Goal: Information Seeking & Learning: Find specific page/section

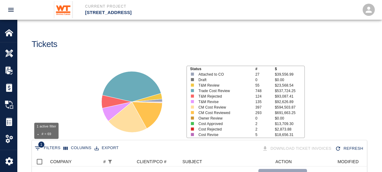
click at [46, 149] on button "1 Filters" at bounding box center [47, 148] width 29 height 10
select select "number"
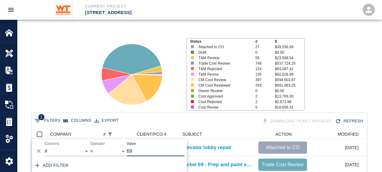
type input "6"
type input "86"
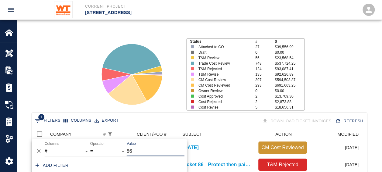
scroll to position [78, 330]
click at [158, 108] on icon at bounding box center [132, 74] width 76 height 76
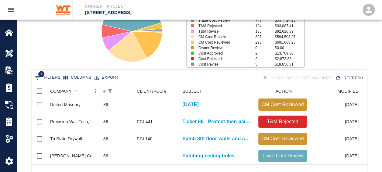
scroll to position [58, 0]
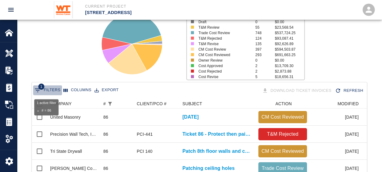
click at [48, 89] on button "1 Filters" at bounding box center [47, 90] width 29 height 10
select select "number"
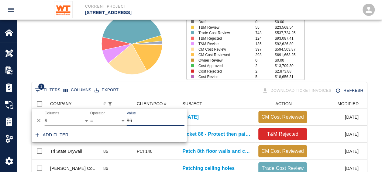
click at [134, 119] on input "86" at bounding box center [156, 121] width 58 height 10
click at [131, 120] on input "86" at bounding box center [156, 121] width 58 height 10
type input "8"
type input "95"
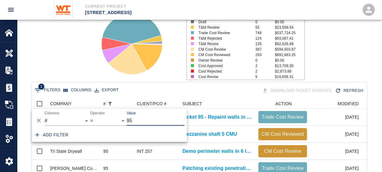
click at [148, 87] on div "1 Filters Columns Export Download Ticket Invoices Refresh" at bounding box center [199, 90] width 333 height 11
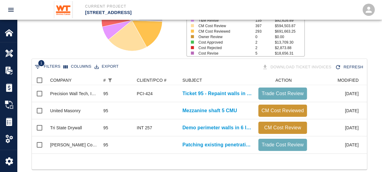
scroll to position [98, 0]
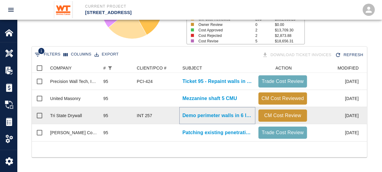
click at [206, 112] on p "Demo perimeter walls in 6 locations between floors 2-8 for..." at bounding box center [217, 115] width 70 height 7
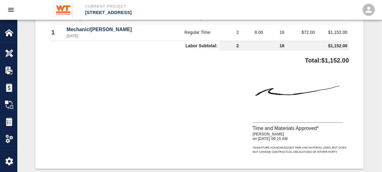
scroll to position [213, 0]
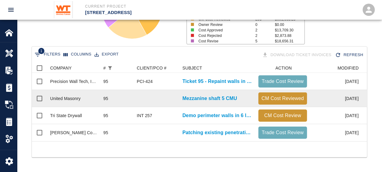
scroll to position [98, 0]
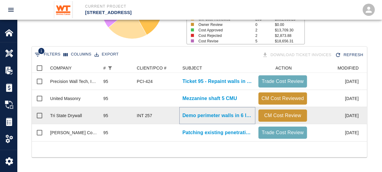
click at [207, 112] on p "Demo perimeter walls in 6 locations between floors 2-8 for..." at bounding box center [217, 115] width 70 height 7
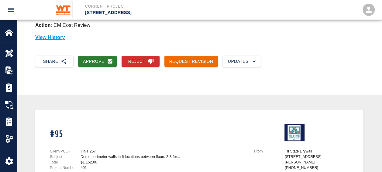
scroll to position [91, 0]
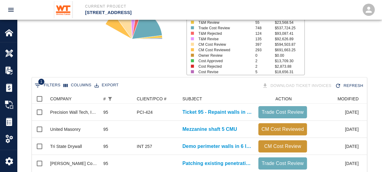
scroll to position [98, 0]
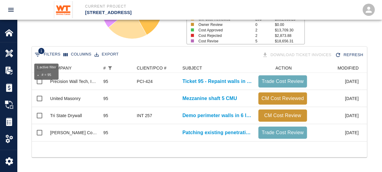
click at [48, 50] on button "1 Filters" at bounding box center [47, 55] width 29 height 10
select select "number"
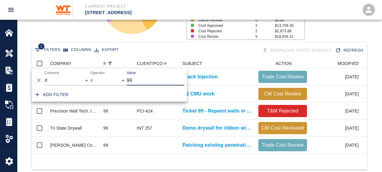
type input "99"
click at [189, 50] on div "1 Filters Columns Export Download Ticket Invoices Refresh" at bounding box center [199, 50] width 333 height 11
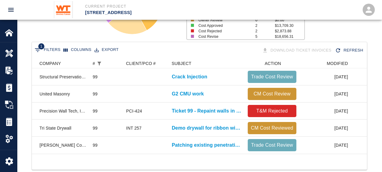
scroll to position [0, 37]
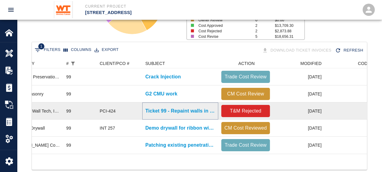
click at [169, 111] on p "Ticket 99 - Repaint walls in 2nd floor classrooms" at bounding box center [180, 110] width 70 height 7
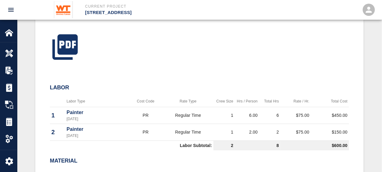
scroll to position [122, 0]
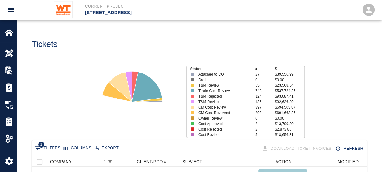
scroll to position [97, 0]
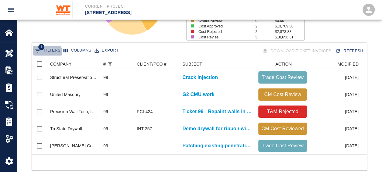
click at [43, 54] on button "1 Filters" at bounding box center [47, 51] width 29 height 10
select select "number"
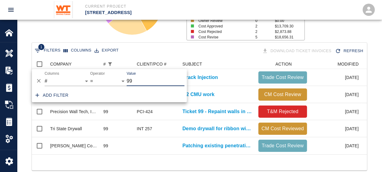
click at [137, 82] on input "99" at bounding box center [156, 81] width 58 height 10
click at [137, 83] on input "99" at bounding box center [156, 81] width 58 height 10
type input "9"
type input "129"
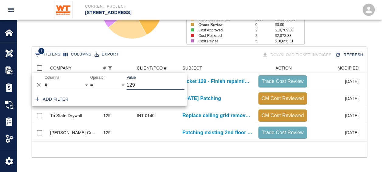
scroll to position [78, 330]
click at [168, 50] on div "1 Filters Columns Export Download Ticket Invoices Refresh" at bounding box center [199, 55] width 333 height 11
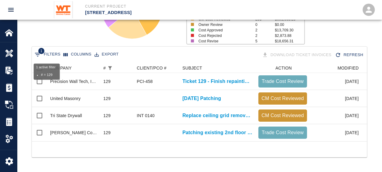
click at [47, 51] on button "1 Filters" at bounding box center [47, 55] width 29 height 10
select select "number"
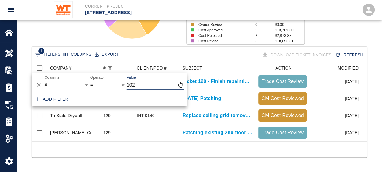
type input "102"
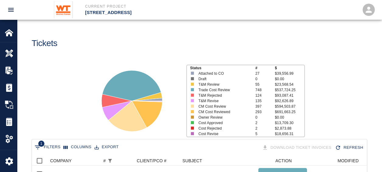
scroll to position [0, 0]
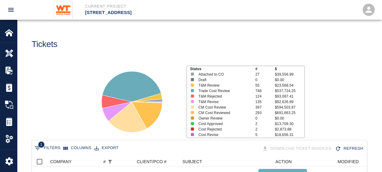
click at [39, 142] on div "1 Filters Columns Export Download Ticket Invoices Refresh" at bounding box center [199, 148] width 335 height 17
click at [40, 145] on span "1" at bounding box center [41, 144] width 6 height 6
select select "number"
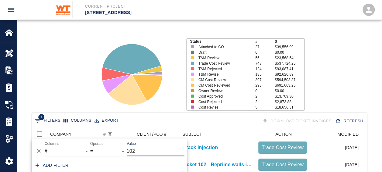
click at [144, 153] on input "102" at bounding box center [156, 151] width 58 height 10
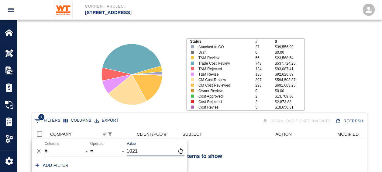
scroll to position [44, 330]
type input "1"
type input "100"
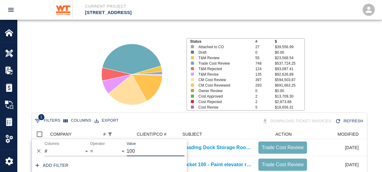
scroll to position [5, 5]
click at [183, 123] on div "1 Filters Columns Export Download Ticket Invoices Refresh" at bounding box center [199, 121] width 333 height 11
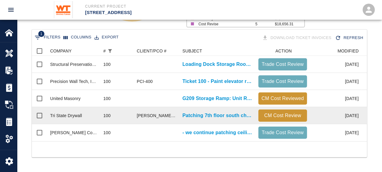
scroll to position [115, 0]
drag, startPoint x: 136, startPoint y: 110, endPoint x: 170, endPoint y: 109, distance: 33.5
click at [170, 109] on div "[PERSON_NAME] to Confirm PCI" at bounding box center [157, 115] width 46 height 17
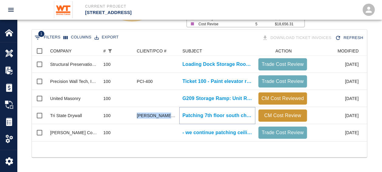
drag, startPoint x: 172, startPoint y: 109, endPoint x: 202, endPoint y: 111, distance: 29.5
click at [202, 112] on p "Patching 7th floor south changes to plumbing above ceiling" at bounding box center [217, 115] width 70 height 7
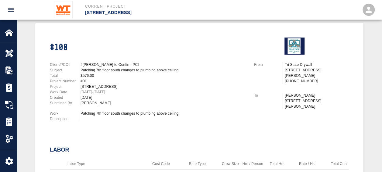
scroll to position [122, 0]
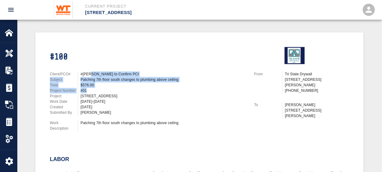
drag, startPoint x: 91, startPoint y: 76, endPoint x: 92, endPoint y: 92, distance: 16.2
click at [92, 92] on div "Client/PCO# #[PERSON_NAME] to Confirm PCI Subject Patching 7th floor south chan…" at bounding box center [148, 93] width 197 height 44
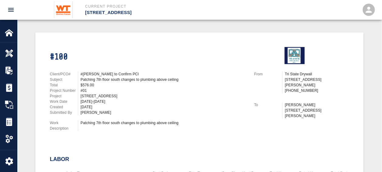
drag, startPoint x: 92, startPoint y: 92, endPoint x: 98, endPoint y: 113, distance: 21.8
click at [98, 113] on div "[PERSON_NAME]" at bounding box center [164, 111] width 166 height 5
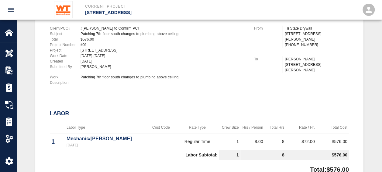
scroll to position [61, 0]
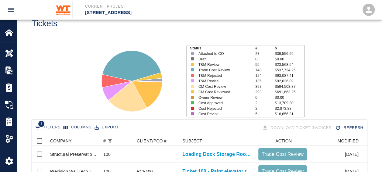
scroll to position [30, 0]
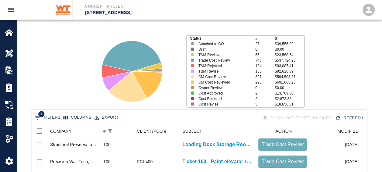
click at [47, 114] on button "1 Filters" at bounding box center [47, 118] width 29 height 10
select select "number"
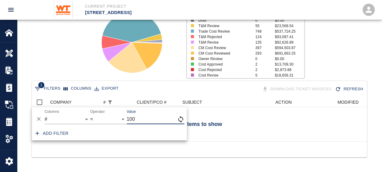
scroll to position [44, 330]
type input "140"
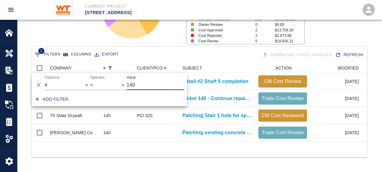
scroll to position [5, 5]
click at [151, 156] on div at bounding box center [199, 149] width 335 height 16
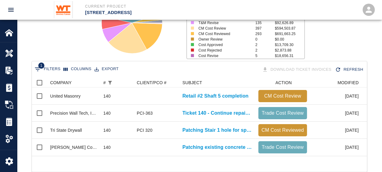
scroll to position [37, 0]
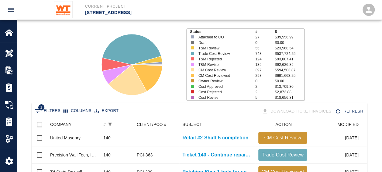
click at [43, 112] on button "1 Filters" at bounding box center [47, 111] width 29 height 10
select select "number"
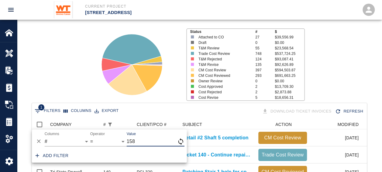
type input "158"
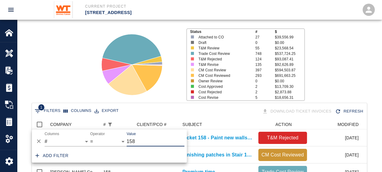
scroll to position [61, 330]
click at [164, 104] on div "1 Filters Columns Export Download Ticket Invoices Refresh" at bounding box center [199, 111] width 335 height 17
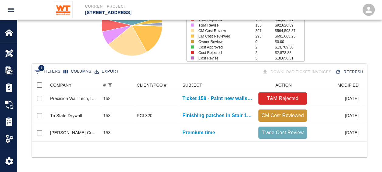
scroll to position [81, 0]
click at [55, 67] on button "1 Filters" at bounding box center [47, 72] width 29 height 10
select select "number"
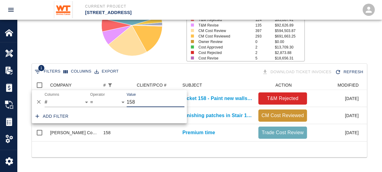
drag, startPoint x: 154, startPoint y: 100, endPoint x: 135, endPoint y: 95, distance: 20.2
click at [135, 97] on input "158" at bounding box center [156, 102] width 58 height 10
type input "184"
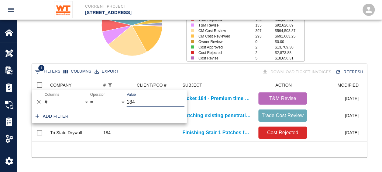
click at [147, 157] on div at bounding box center [199, 149] width 335 height 16
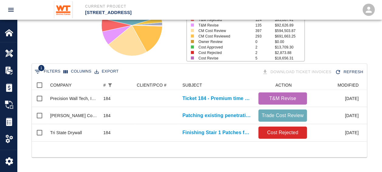
drag, startPoint x: 120, startPoint y: 142, endPoint x: 123, endPoint y: 144, distance: 3.9
click at [123, 144] on div at bounding box center [199, 149] width 335 height 16
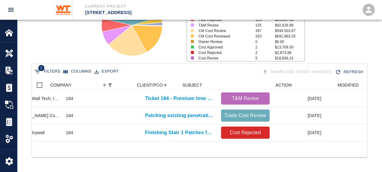
scroll to position [0, 0]
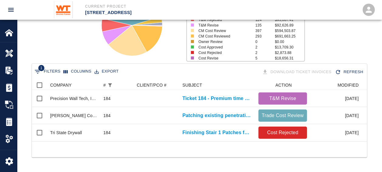
click at [52, 67] on button "1 Filters" at bounding box center [47, 72] width 29 height 10
select select "number"
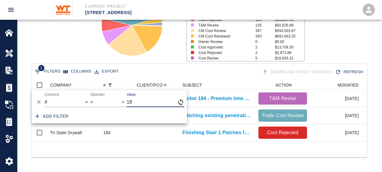
type input "1"
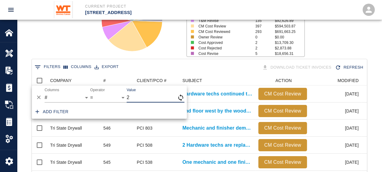
scroll to position [350, 330]
type input "258"
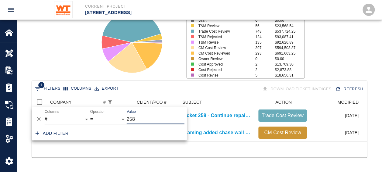
scroll to position [44, 330]
click at [178, 81] on div "1 Filters Columns Export Download Ticket Invoices Refresh" at bounding box center [199, 89] width 335 height 17
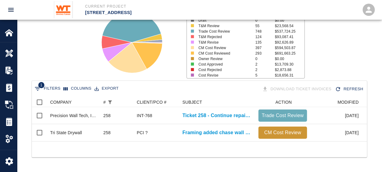
click at [43, 84] on button "1 Filters" at bounding box center [47, 89] width 29 height 10
select select "number"
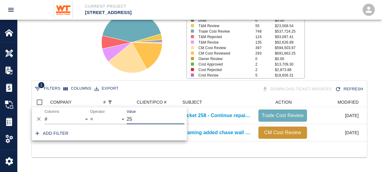
type input "2"
type input "191"
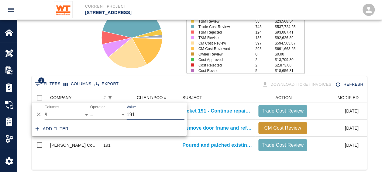
scroll to position [61, 330]
click at [190, 167] on div at bounding box center [199, 161] width 335 height 16
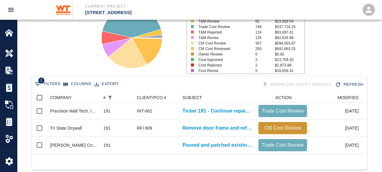
click at [40, 79] on span "1" at bounding box center [41, 80] width 6 height 6
select select "number"
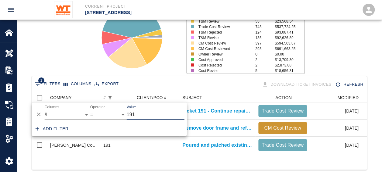
drag, startPoint x: 134, startPoint y: 112, endPoint x: 124, endPoint y: 110, distance: 10.1
click at [124, 110] on div "And Or Columns COMPANY ID # CLIENT/PCO # SUBJECT DESCRIPTION ACTION WORK MODIFI…" at bounding box center [109, 111] width 155 height 19
type input "258"
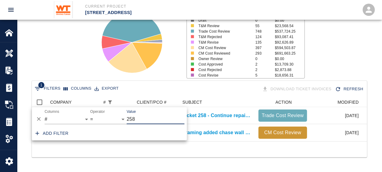
scroll to position [44, 330]
click at [55, 64] on div "Status # $ Attached to CO 27 $39,556.99 Draft 0 $0.00 T&M Review 55 $23,568.54 …" at bounding box center [197, 39] width 370 height 81
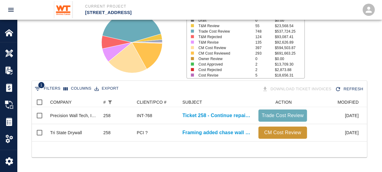
click at [12, 6] on icon "open drawer" at bounding box center [10, 9] width 7 height 7
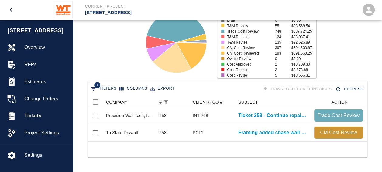
scroll to position [5, 5]
click at [94, 85] on icon "Show filters" at bounding box center [93, 88] width 7 height 7
select select "number"
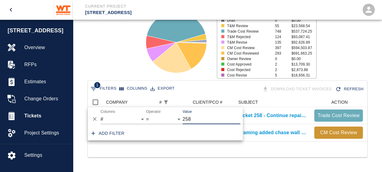
click at [12, 9] on icon "open drawer" at bounding box center [10, 9] width 7 height 7
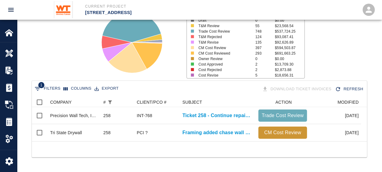
scroll to position [44, 330]
click at [57, 86] on button "1 Filters" at bounding box center [47, 89] width 29 height 10
select select "number"
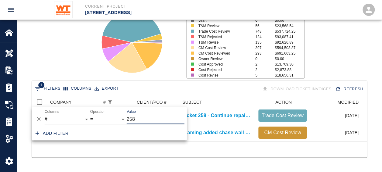
click at [165, 114] on input "258" at bounding box center [156, 119] width 58 height 10
type input "2"
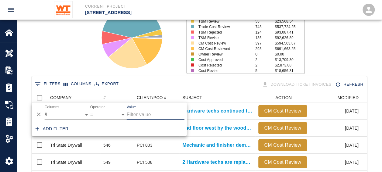
scroll to position [350, 330]
type input "331"
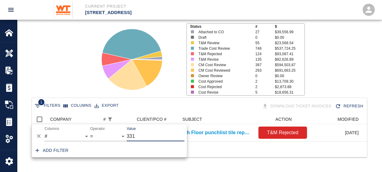
scroll to position [27, 330]
click at [88, 69] on div "Status # $ Attached to CO 27 $39,556.99 Draft 0 $0.00 T&M Review 55 $23,568.54 …" at bounding box center [197, 56] width 370 height 81
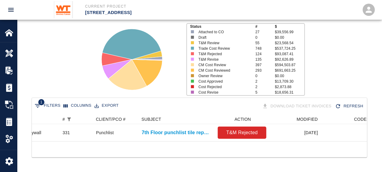
scroll to position [0, 0]
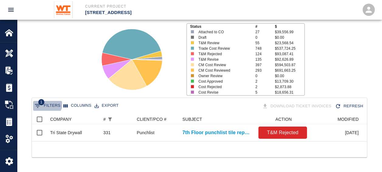
click at [44, 99] on span "1" at bounding box center [41, 102] width 6 height 6
select select "number"
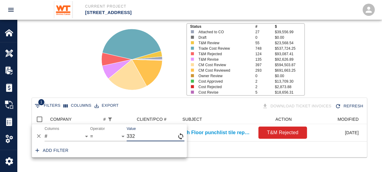
type input "332"
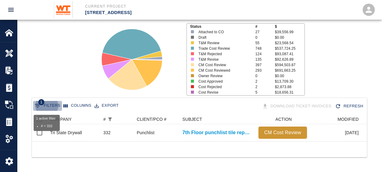
click at [52, 102] on button "1 Filters" at bounding box center [47, 106] width 29 height 10
select select "number"
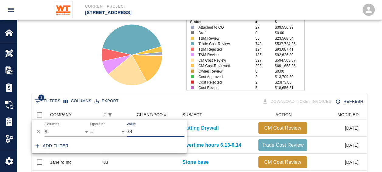
scroll to position [163, 330]
type input "334"
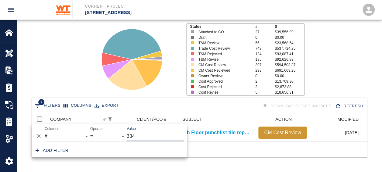
scroll to position [27, 330]
click at [73, 57] on div "Status # $ Attached to CO 27 $39,556.99 Draft 0 $0.00 T&M Review 55 $23,568.54 …" at bounding box center [197, 56] width 370 height 81
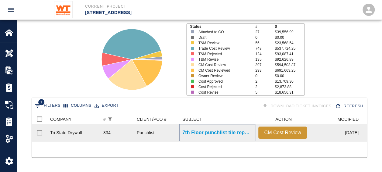
click at [203, 129] on p "7th Floor punchlist tile repair and replace due to damage..." at bounding box center [217, 132] width 70 height 7
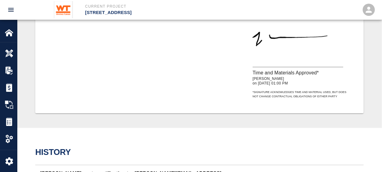
scroll to position [243, 0]
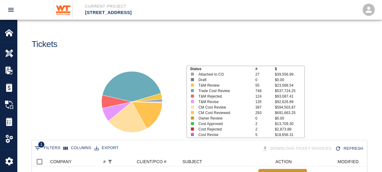
scroll to position [47, 0]
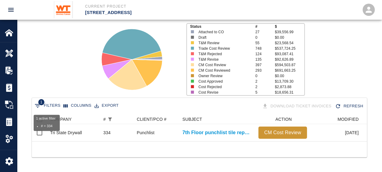
click at [57, 102] on button "1 Filters" at bounding box center [47, 106] width 29 height 10
select select "number"
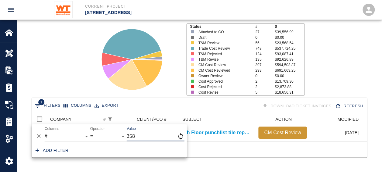
type input "358"
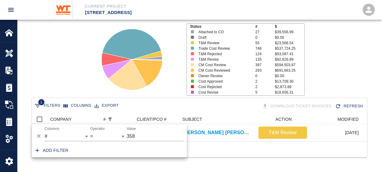
click at [79, 74] on div "Status # $ Attached to CO 27 $39,556.99 Draft 0 $0.00 T&M Review 55 $23,568.54 …" at bounding box center [197, 56] width 370 height 81
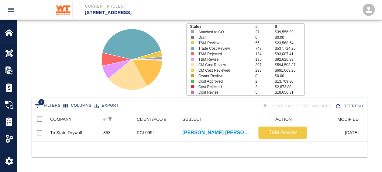
click at [50, 101] on button "1 Filters" at bounding box center [47, 106] width 29 height 10
select select "number"
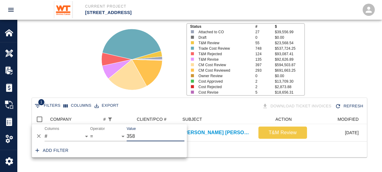
click at [166, 134] on input "358" at bounding box center [156, 136] width 58 height 10
type input "3"
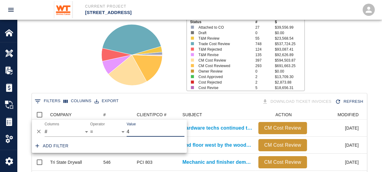
scroll to position [350, 330]
type input "402"
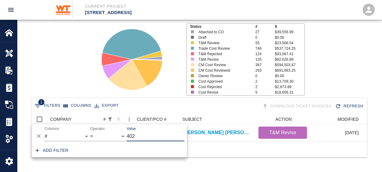
scroll to position [27, 330]
click at [81, 72] on div "Status # $ Attached to CO 27 $39,556.99 Draft 0 $0.00 T&M Review 55 $23,568.54 …" at bounding box center [197, 56] width 370 height 81
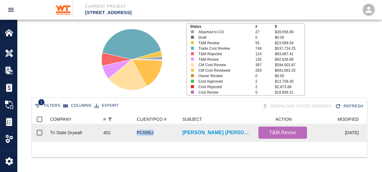
drag, startPoint x: 137, startPoint y: 128, endPoint x: 157, endPoint y: 128, distance: 20.4
click at [157, 128] on div "PCI095J" at bounding box center [157, 132] width 46 height 17
drag, startPoint x: 157, startPoint y: 128, endPoint x: 151, endPoint y: 128, distance: 5.8
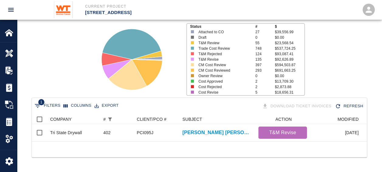
drag, startPoint x: 151, startPoint y: 128, endPoint x: 122, endPoint y: 153, distance: 38.9
click at [122, 153] on div at bounding box center [199, 149] width 335 height 16
click at [46, 101] on button "1 Filters" at bounding box center [47, 106] width 29 height 10
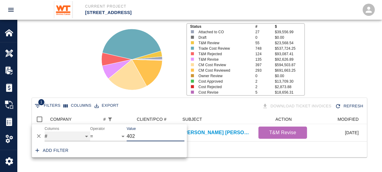
click at [78, 131] on select "COMPANY ID # CLIENT/PCO # SUBJECT DESCRIPTION ACTION WORK MODIFIED CREATED CODE…" at bounding box center [68, 136] width 46 height 10
click at [45, 131] on select "COMPANY ID # CLIENT/PCO # SUBJECT DESCRIPTION ACTION WORK MODIFIED CREATED CODE…" at bounding box center [68, 136] width 46 height 10
select select "subject"
select select "contains"
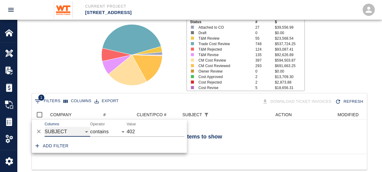
scroll to position [44, 330]
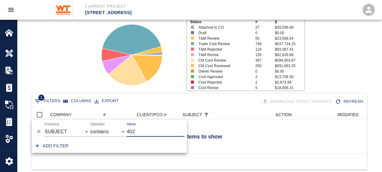
drag, startPoint x: 135, startPoint y: 132, endPoint x: 116, endPoint y: 133, distance: 19.8
click at [116, 133] on div "And Or Columns COMPANY ID # CLIENT/PCO # SUBJECT DESCRIPTION ACTION WORK MODIFI…" at bounding box center [109, 128] width 155 height 19
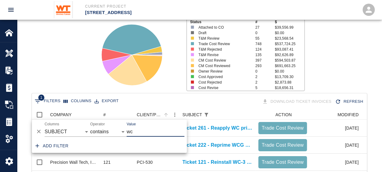
scroll to position [5, 5]
type input "wc"
click at [186, 102] on div "1 Filters Columns Export Download Ticket Invoices Refresh" at bounding box center [199, 101] width 333 height 11
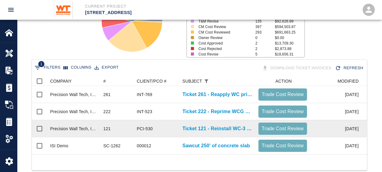
scroll to position [98, 0]
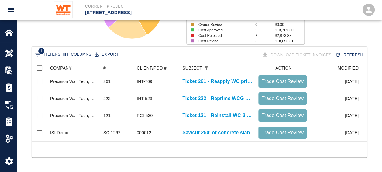
click at [41, 50] on button "1 Filters" at bounding box center [47, 55] width 29 height 10
select select "subject"
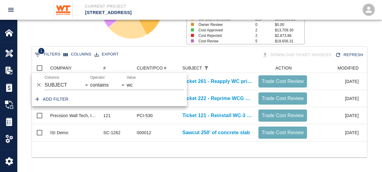
click at [136, 76] on div "And Or Columns COMPANY ID # CLIENT/PCO # SUBJECT DESCRIPTION ACTION WORK MODIFI…" at bounding box center [109, 82] width 155 height 19
drag, startPoint x: 138, startPoint y: 82, endPoint x: 115, endPoint y: 75, distance: 24.2
click at [115, 75] on div "And Or Columns COMPANY ID # CLIENT/PCO # SUBJECT DESCRIPTION ACTION WORK MODIFI…" at bounding box center [109, 82] width 155 height 19
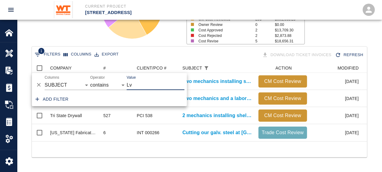
scroll to position [5, 5]
type input "Lv"
click at [122, 153] on div at bounding box center [199, 149] width 335 height 16
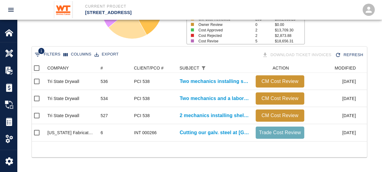
scroll to position [0, 9]
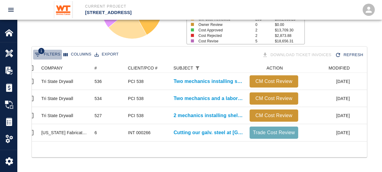
click at [52, 50] on button "1 Filters" at bounding box center [47, 55] width 29 height 10
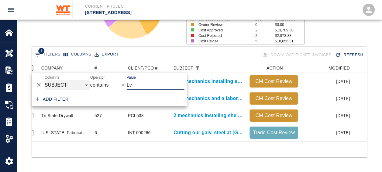
click at [63, 84] on select "COMPANY ID # CLIENT/PCO # SUBJECT DESCRIPTION ACTION WORK MODIFIED CREATED CODE…" at bounding box center [68, 85] width 46 height 10
click at [45, 80] on select "COMPANY ID # CLIENT/PCO # SUBJECT DESCRIPTION ACTION WORK MODIFIED CREATED CODE…" at bounding box center [68, 85] width 46 height 10
select select "number"
select select "="
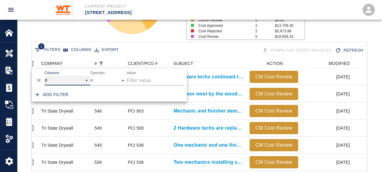
scroll to position [350, 330]
click at [133, 77] on input "Lv" at bounding box center [156, 80] width 58 height 10
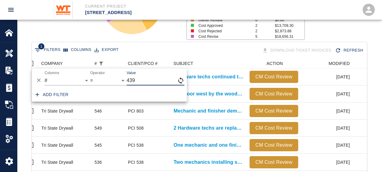
type input "439"
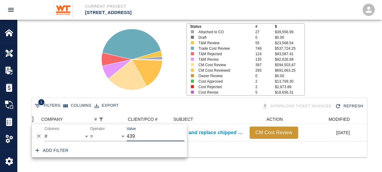
scroll to position [27, 330]
click at [62, 67] on div "Status # $ Attached to CO 27 $39,556.99 Draft 0 $0.00 T&M Review 55 $23,568.54 …" at bounding box center [197, 56] width 370 height 81
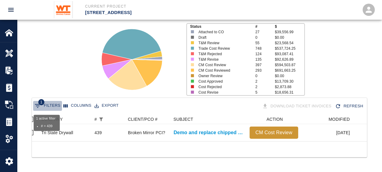
click at [52, 101] on button "1 Filters" at bounding box center [47, 106] width 29 height 10
select select "number"
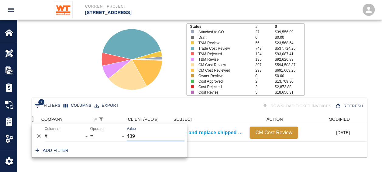
drag, startPoint x: 143, startPoint y: 127, endPoint x: 137, endPoint y: 127, distance: 6.7
click at [137, 131] on input "439" at bounding box center [156, 136] width 58 height 10
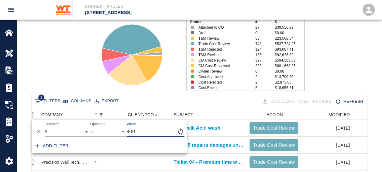
type input "409"
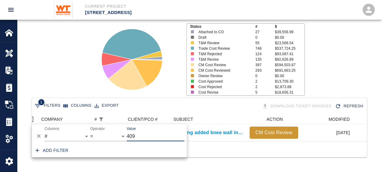
click at [196, 89] on div at bounding box center [192, 91] width 11 height 5
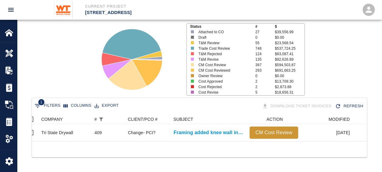
click at [41, 102] on icon "Show filters" at bounding box center [37, 105] width 7 height 7
select select "number"
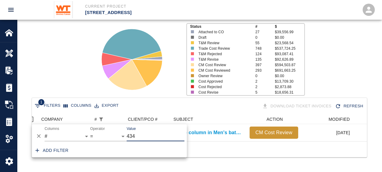
type input "434"
click at [137, 162] on div "1 Filters Columns Export Download Ticket Invoices Refresh COMPANY # CLIENT/PCO …" at bounding box center [199, 134] width 365 height 75
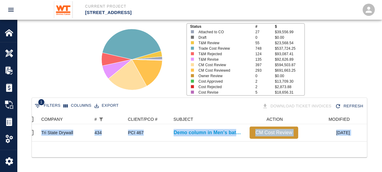
click at [170, 143] on div "1 Filters Columns Export Download Ticket Invoices Refresh COMPANY # CLIENT/PCO …" at bounding box center [200, 127] width 336 height 60
click at [161, 164] on div "1 Filters Columns Export Download Ticket Invoices Refresh COMPANY # CLIENT/PCO …" at bounding box center [199, 134] width 365 height 75
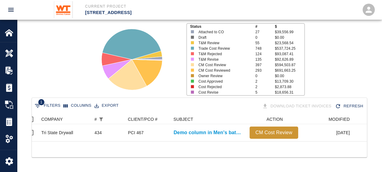
drag, startPoint x: 161, startPoint y: 164, endPoint x: 133, endPoint y: 156, distance: 28.0
click at [131, 158] on div "1 Filters Columns Export Download Ticket Invoices Refresh COMPANY # CLIENT/PCO …" at bounding box center [199, 134] width 365 height 75
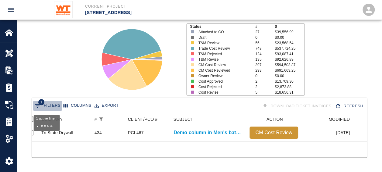
click at [57, 102] on button "1 Filters" at bounding box center [47, 106] width 29 height 10
select select "number"
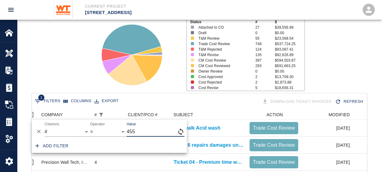
scroll to position [5, 5]
type input "455"
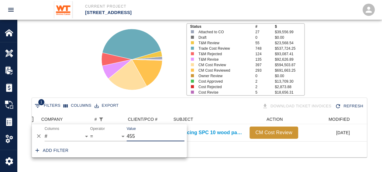
scroll to position [27, 330]
click at [161, 92] on icon at bounding box center [132, 59] width 76 height 76
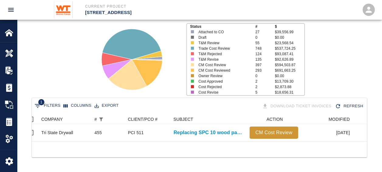
click at [53, 101] on button "1 Filters" at bounding box center [47, 106] width 29 height 10
select select "number"
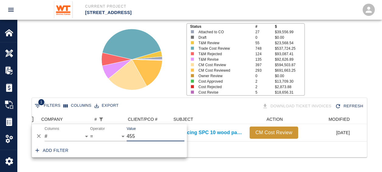
click at [141, 131] on input "455" at bounding box center [156, 136] width 58 height 10
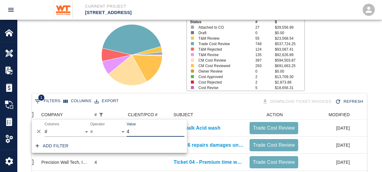
scroll to position [214, 330]
type input "493"
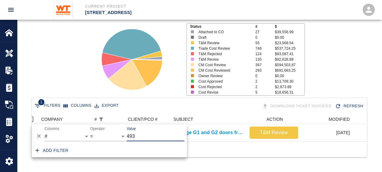
scroll to position [27, 330]
click at [219, 147] on div at bounding box center [199, 149] width 335 height 16
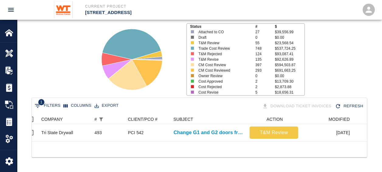
click at [49, 102] on button "1 Filters" at bounding box center [47, 106] width 29 height 10
select select "number"
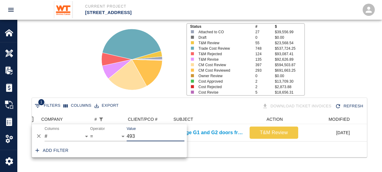
click at [156, 134] on input "493" at bounding box center [156, 136] width 58 height 10
type input "4"
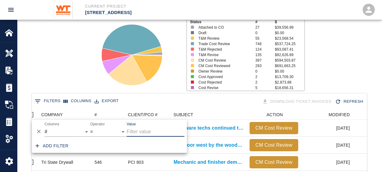
scroll to position [350, 330]
type input "495"
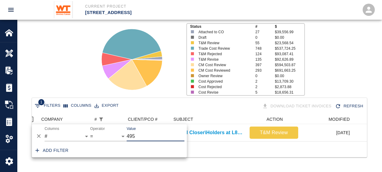
scroll to position [27, 330]
click at [152, 89] on icon at bounding box center [132, 59] width 76 height 76
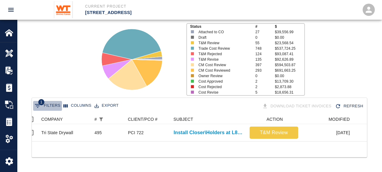
click at [55, 101] on button "1 Filters" at bounding box center [47, 106] width 29 height 10
select select "number"
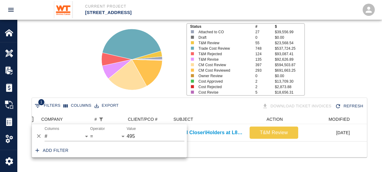
click at [94, 167] on div "1 Filters Columns Export Download Ticket Invoices Refresh COMPANY # CLIENT/PCO …" at bounding box center [199, 134] width 365 height 75
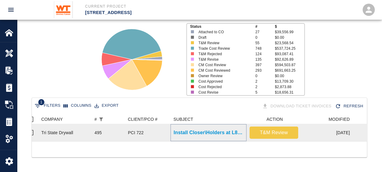
click at [203, 129] on p "Install Closer\Holders at L8 and B1001-A/B. Install 2 mullions at..." at bounding box center [209, 132] width 70 height 7
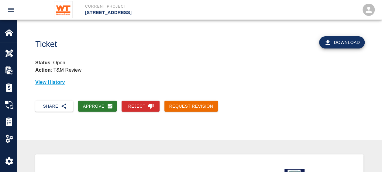
click at [69, 123] on div "Share Approve Reject Request Revision" at bounding box center [199, 110] width 365 height 31
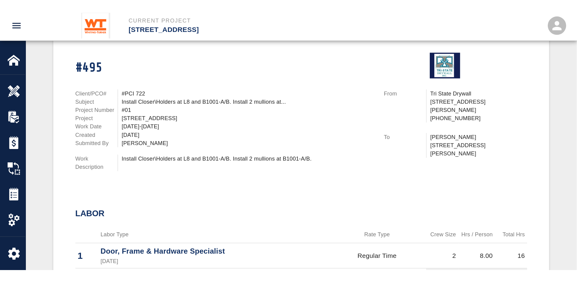
scroll to position [182, 0]
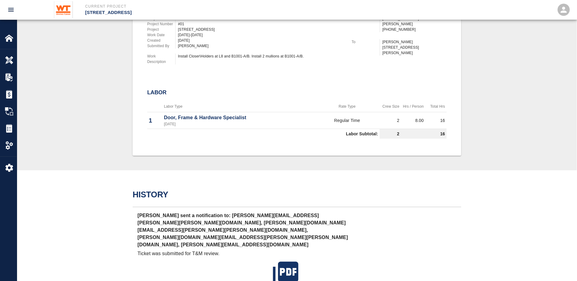
drag, startPoint x: 416, startPoint y: 210, endPoint x: 392, endPoint y: 215, distance: 24.3
click at [382, 171] on div "[PERSON_NAME] sent a notification to: [PERSON_NAME][EMAIL_ADDRESS][PERSON_NAME]…" at bounding box center [297, 252] width 328 height 90
